Goal: Obtain resource: Obtain resource

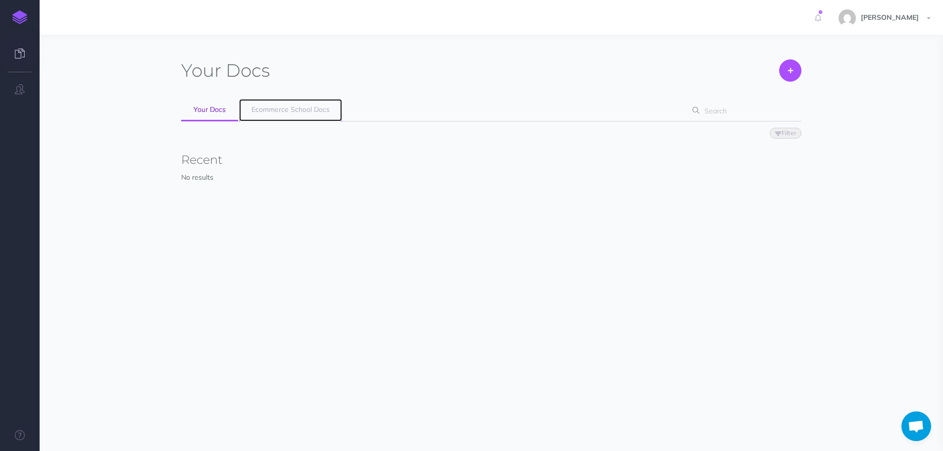
click at [309, 110] on span "Ecommerce School Docs" at bounding box center [291, 109] width 78 height 9
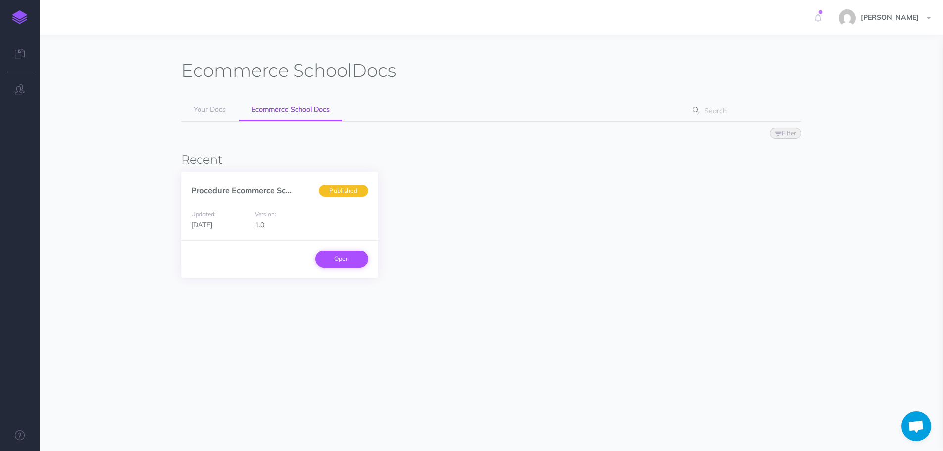
click at [356, 260] on link "Open" at bounding box center [341, 259] width 53 height 17
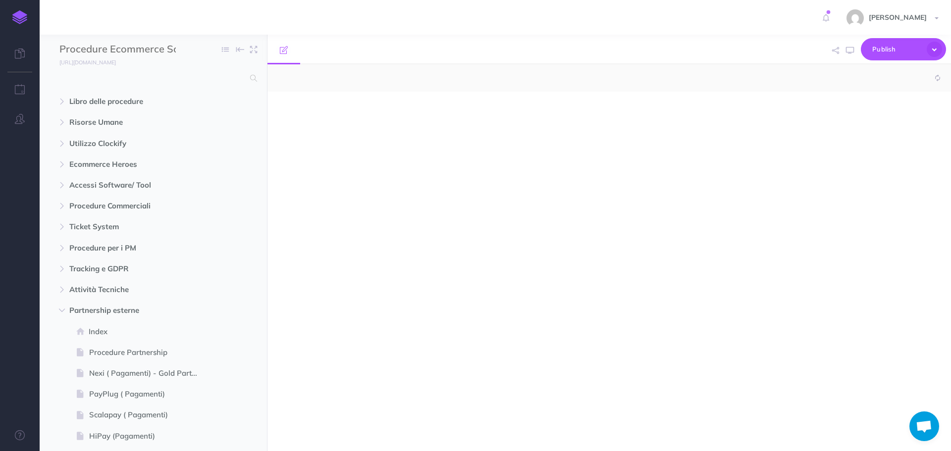
select select "null"
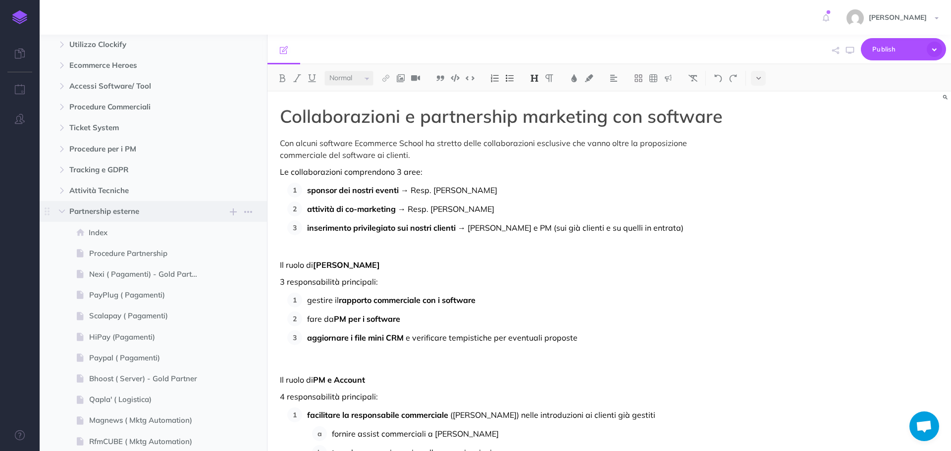
scroll to position [149, 0]
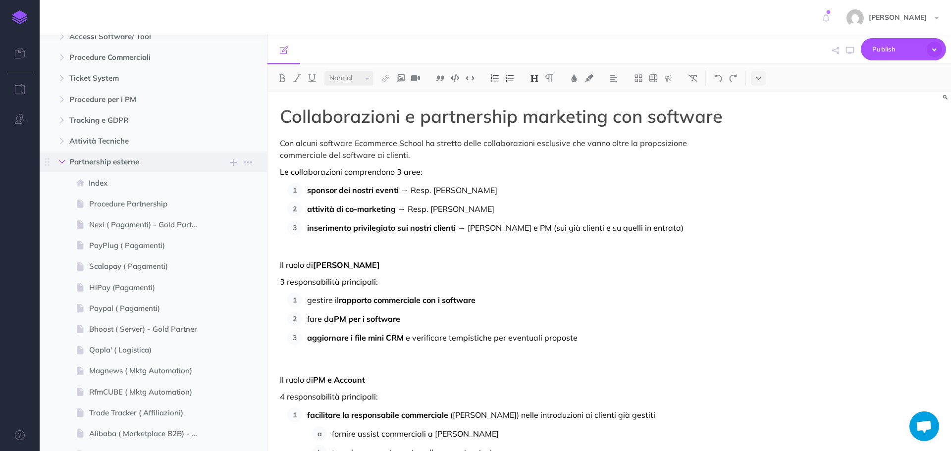
click at [61, 166] on button "button" at bounding box center [62, 162] width 18 height 12
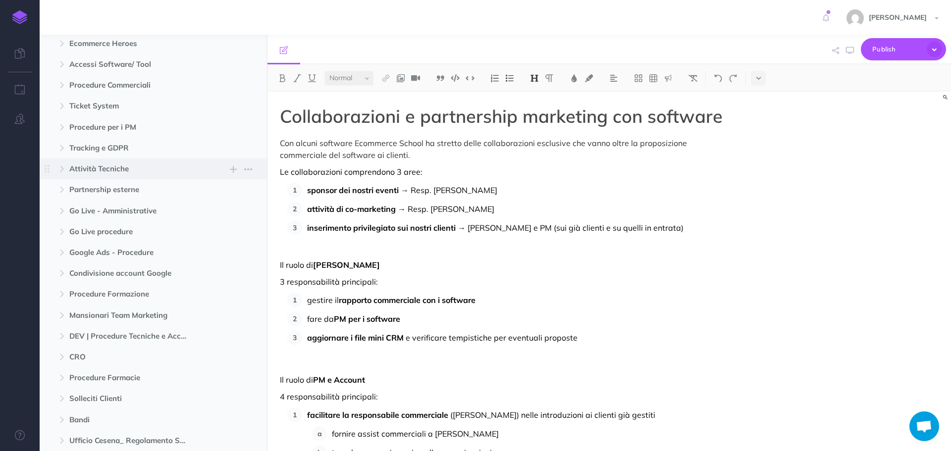
scroll to position [99, 0]
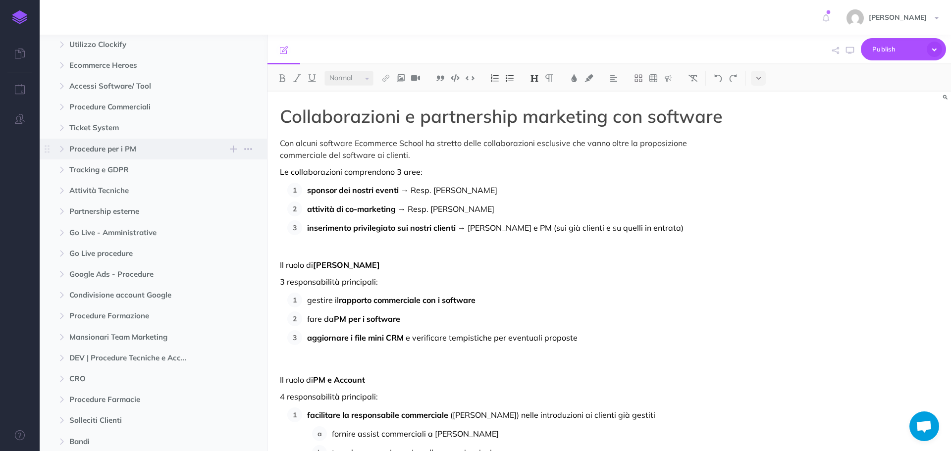
click at [69, 156] on span "Procedure per i PM New folder Add a new folder inside this folder New page Add …" at bounding box center [164, 149] width 190 height 21
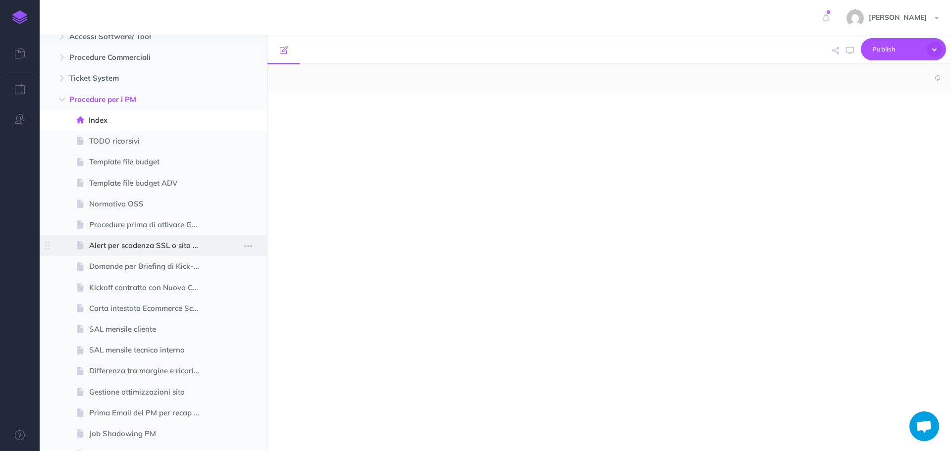
select select "null"
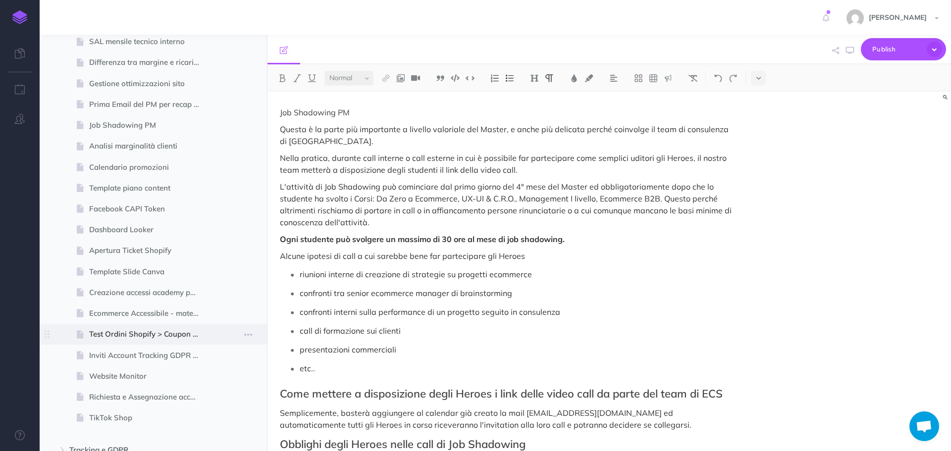
scroll to position [446, 0]
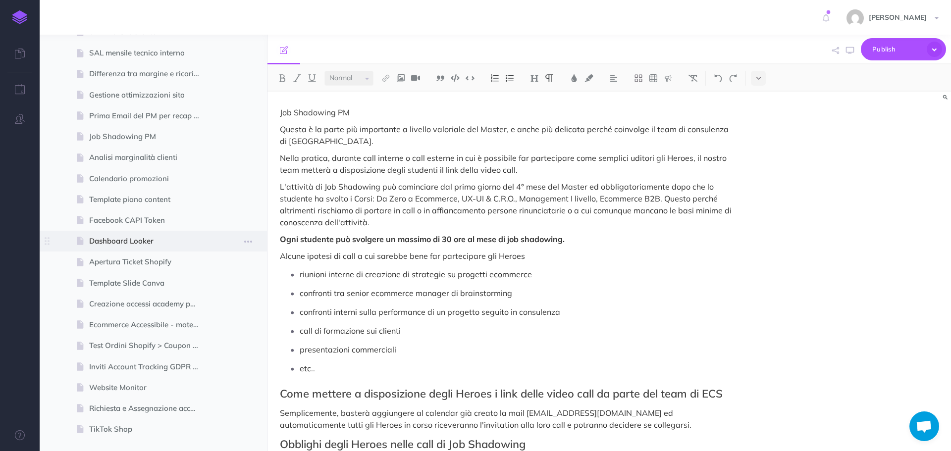
click at [141, 241] on span "Dashboard Looker" at bounding box center [148, 241] width 118 height 12
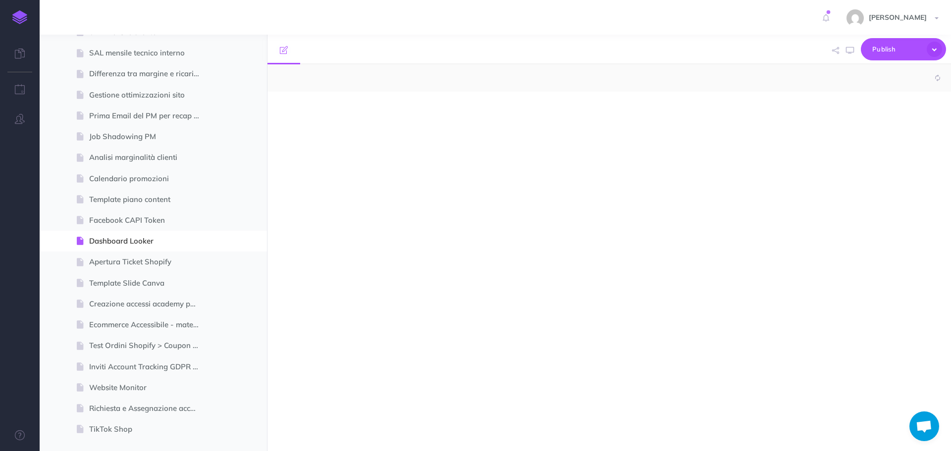
select select "null"
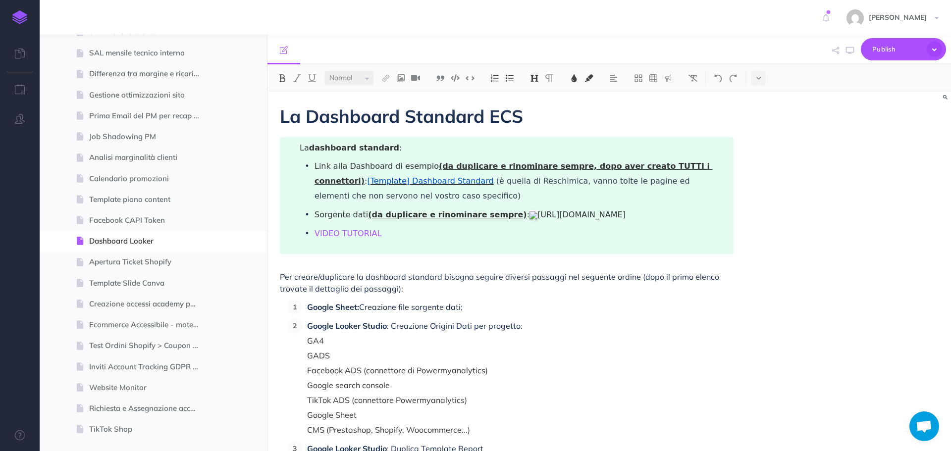
click at [391, 180] on span "[Template] Dashboard Standard" at bounding box center [430, 180] width 126 height 9
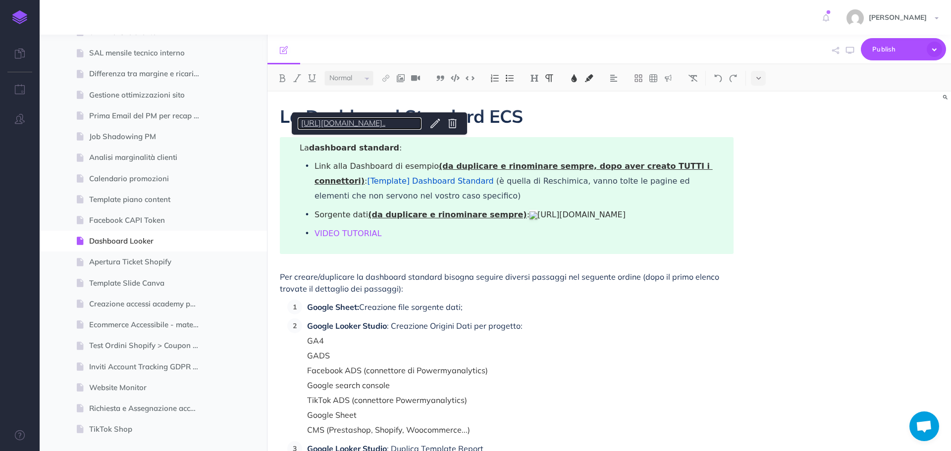
click at [392, 126] on link "[URL][DOMAIN_NAME].." at bounding box center [360, 123] width 124 height 12
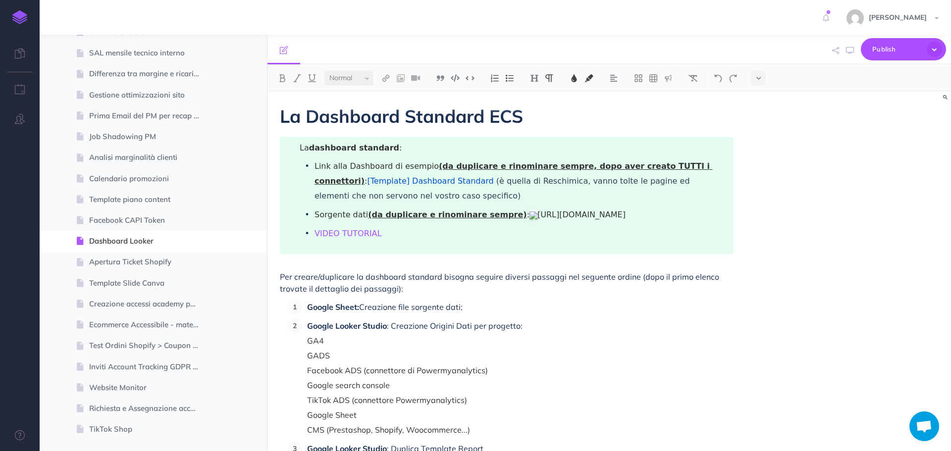
click at [374, 222] on p "Sorgente dati (da duplicare e rinominare sempre) : [URL][DOMAIN_NAME]" at bounding box center [519, 214] width 411 height 15
click at [381, 222] on p "Sorgente dati (da duplicare e rinominare sempre) : [URL][DOMAIN_NAME]" at bounding box center [519, 214] width 411 height 15
drag, startPoint x: 312, startPoint y: 230, endPoint x: 715, endPoint y: 228, distance: 402.6
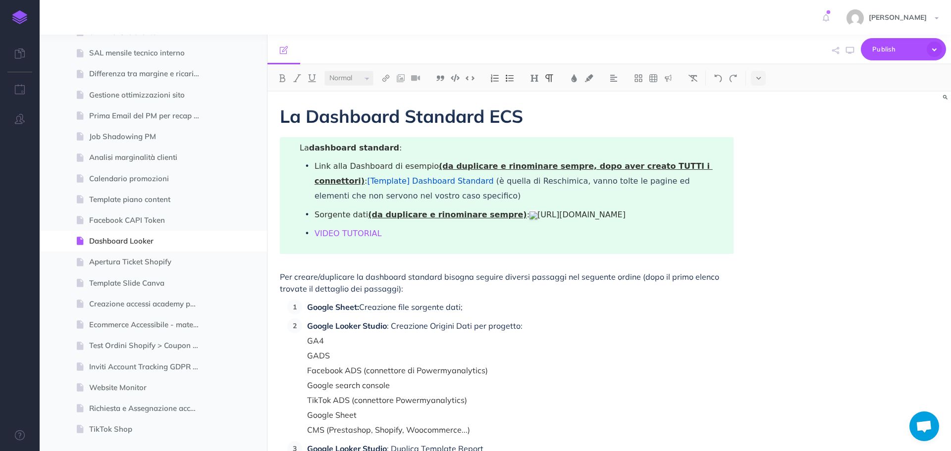
click at [715, 228] on ul "Link alla Dashboard di esempio (da duplicare e rinominare sempre, dopo aver cre…" at bounding box center [513, 200] width 426 height 82
copy p "[URL][DOMAIN_NAME]"
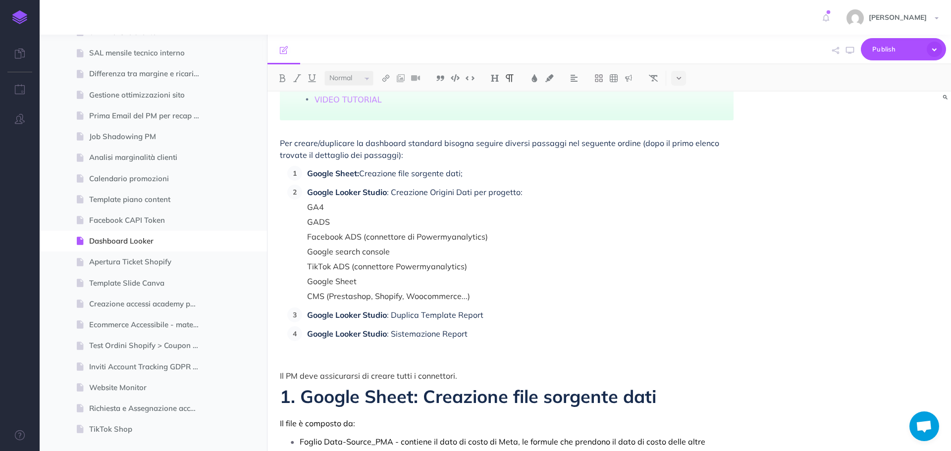
scroll to position [149, 0]
